Goal: Information Seeking & Learning: Learn about a topic

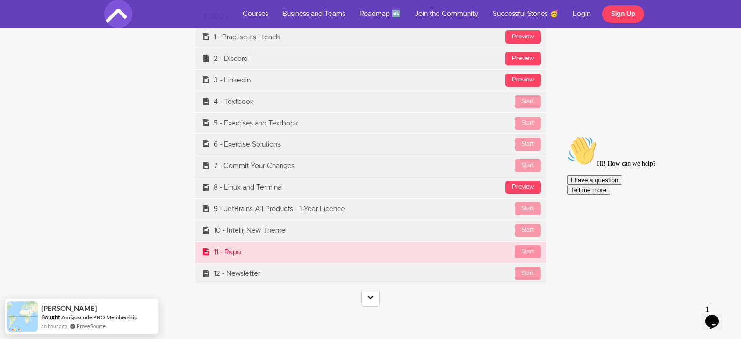
scroll to position [3882, 0]
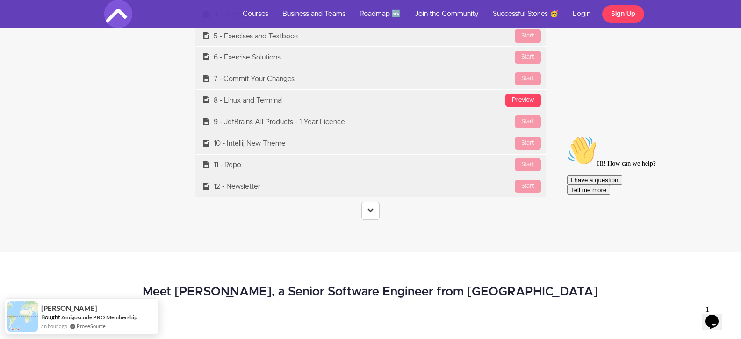
click at [380, 210] on center at bounding box center [370, 211] width 351 height 18
click at [369, 212] on icon at bounding box center [371, 210] width 6 height 6
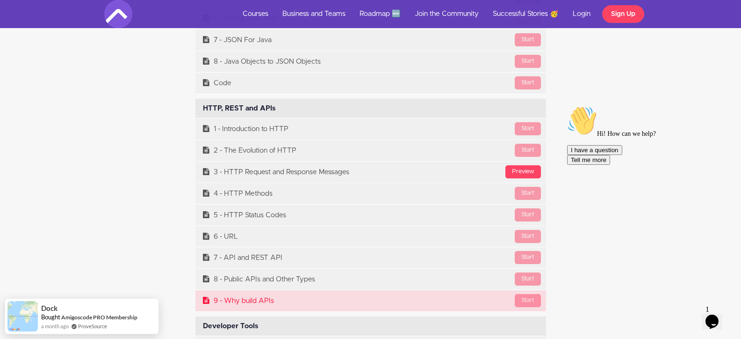
scroll to position [4349, 0]
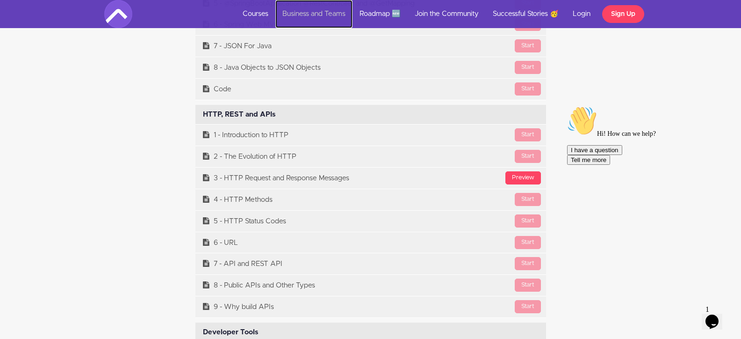
click at [310, 15] on link "Business and Teams" at bounding box center [313, 14] width 77 height 28
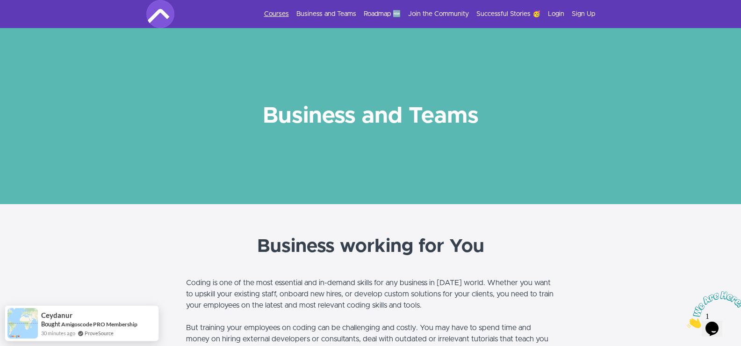
click at [271, 14] on link "Courses" at bounding box center [276, 13] width 25 height 9
